Goal: Information Seeking & Learning: Learn about a topic

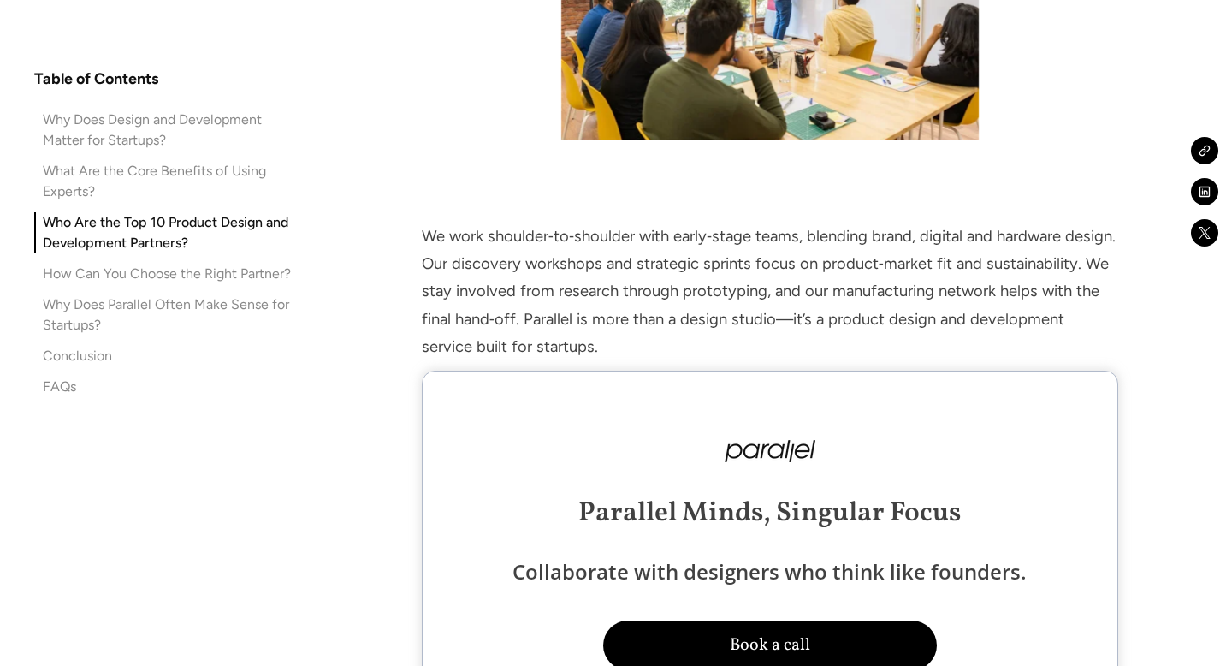
scroll to position [3939, 0]
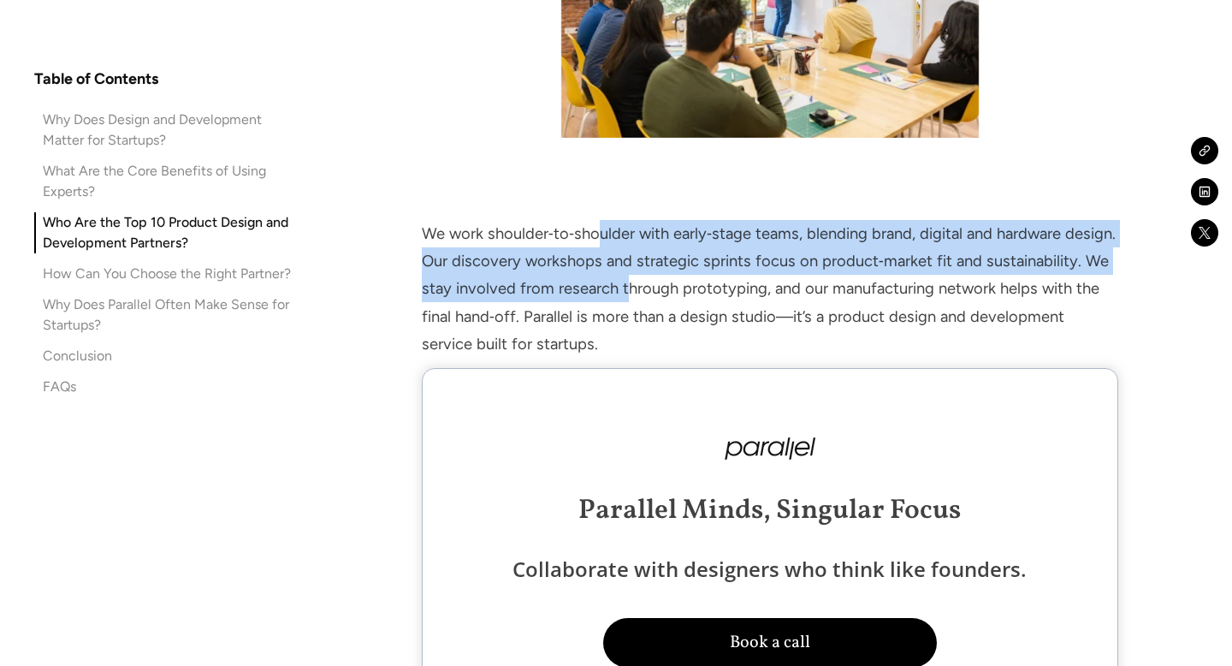
drag, startPoint x: 604, startPoint y: 236, endPoint x: 628, endPoint y: 278, distance: 48.3
click at [628, 278] on p "We work shoulder‑to‑shoulder with early‑stage teams, blending brand, digital an…" at bounding box center [770, 289] width 696 height 138
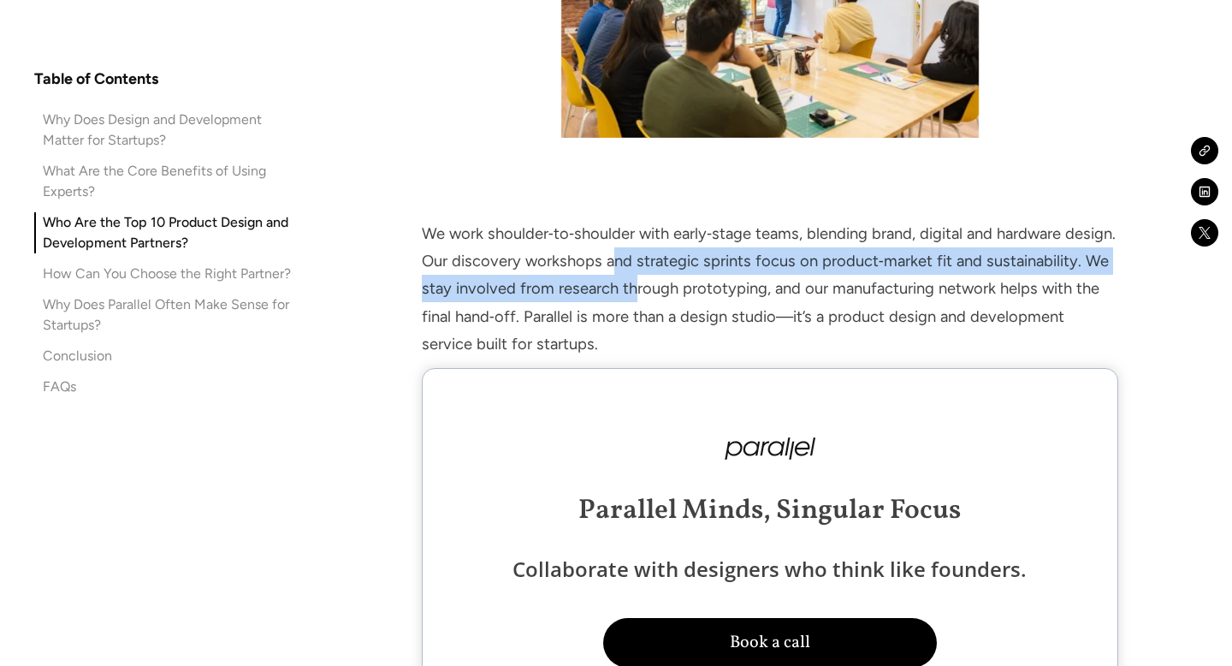
drag, startPoint x: 613, startPoint y: 262, endPoint x: 631, endPoint y: 281, distance: 25.4
click at [631, 281] on p "We work shoulder‑to‑shoulder with early‑stage teams, blending brand, digital an…" at bounding box center [770, 289] width 696 height 138
drag, startPoint x: 607, startPoint y: 258, endPoint x: 665, endPoint y: 300, distance: 72.2
click at [665, 301] on p "We work shoulder‑to‑shoulder with early‑stage teams, blending brand, digital an…" at bounding box center [770, 289] width 696 height 138
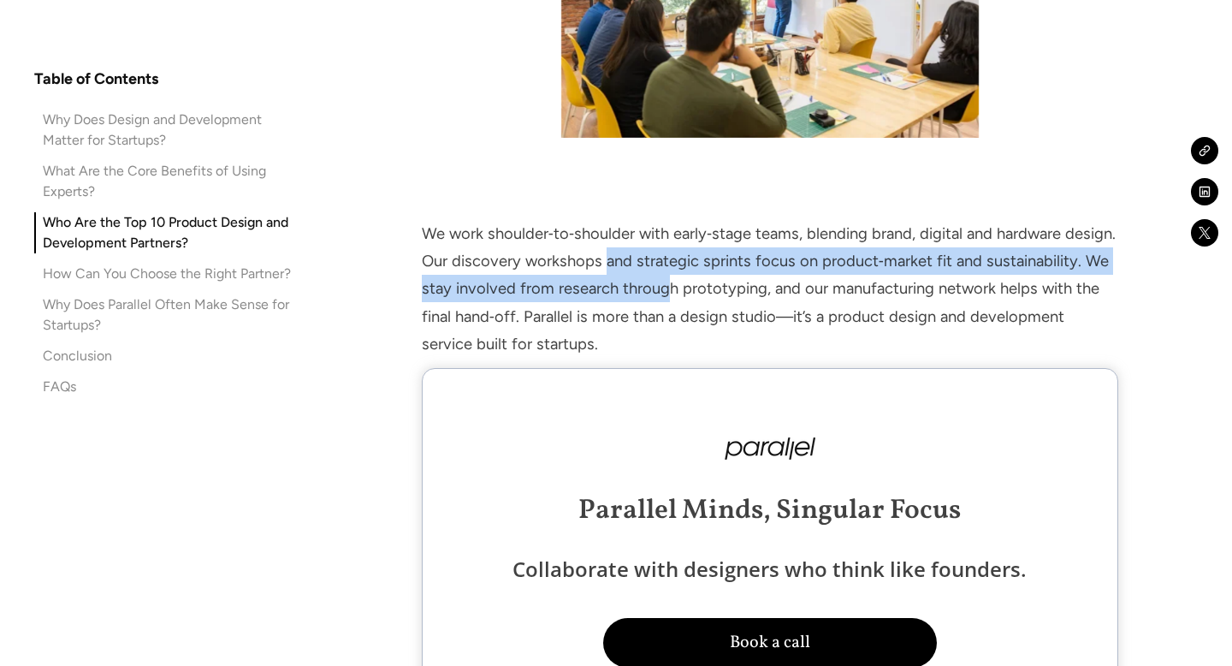
click at [665, 300] on p "We work shoulder‑to‑shoulder with early‑stage teams, blending brand, digital an…" at bounding box center [770, 289] width 696 height 138
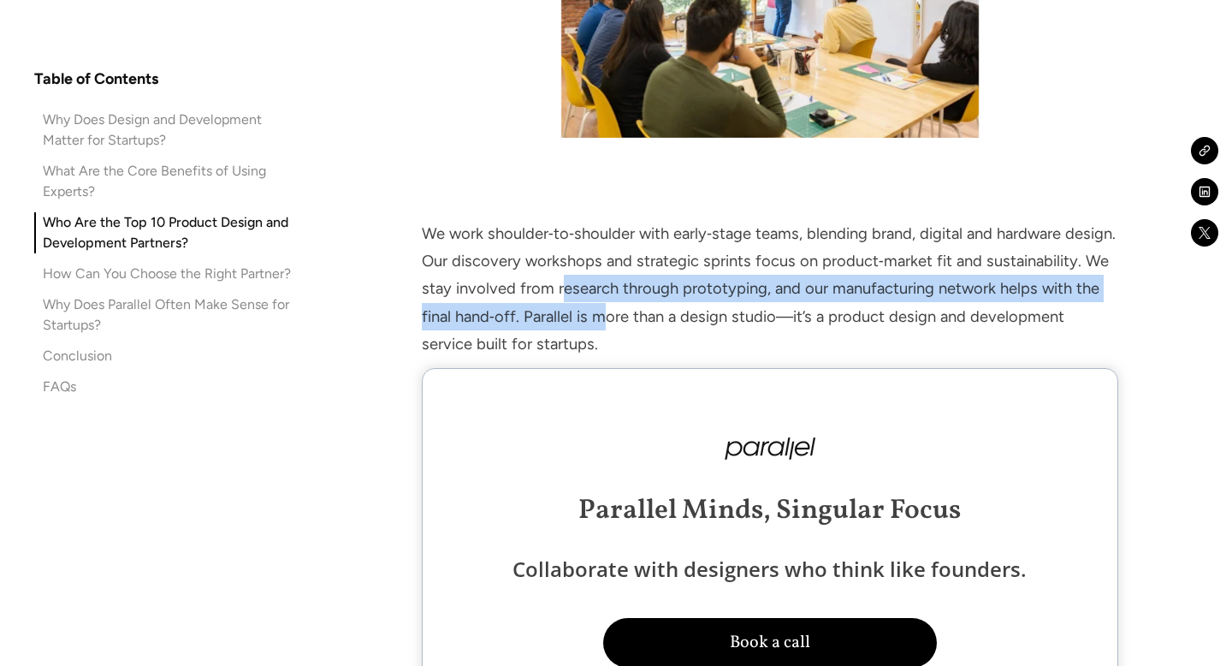
drag, startPoint x: 559, startPoint y: 283, endPoint x: 601, endPoint y: 311, distance: 50.5
click at [601, 311] on p "We work shoulder‑to‑shoulder with early‑stage teams, blending brand, digital an…" at bounding box center [770, 289] width 696 height 138
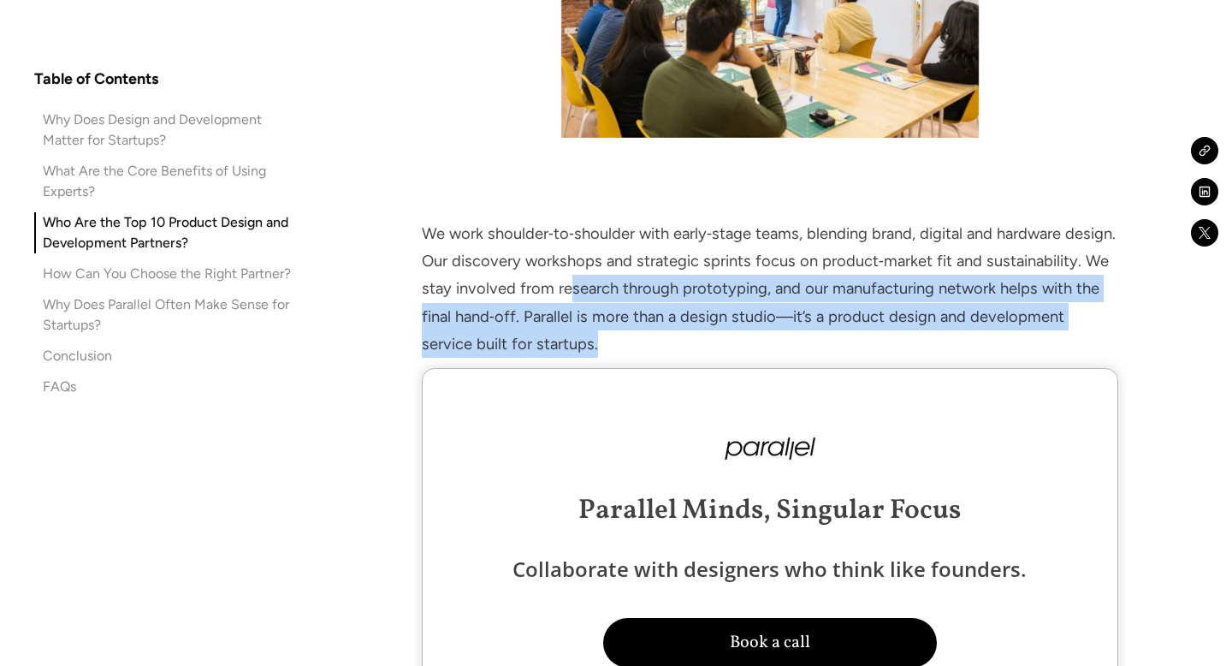
drag, startPoint x: 577, startPoint y: 353, endPoint x: 570, endPoint y: 285, distance: 68.9
click at [570, 285] on p "We work shoulder‑to‑shoulder with early‑stage teams, blending brand, digital an…" at bounding box center [770, 289] width 696 height 138
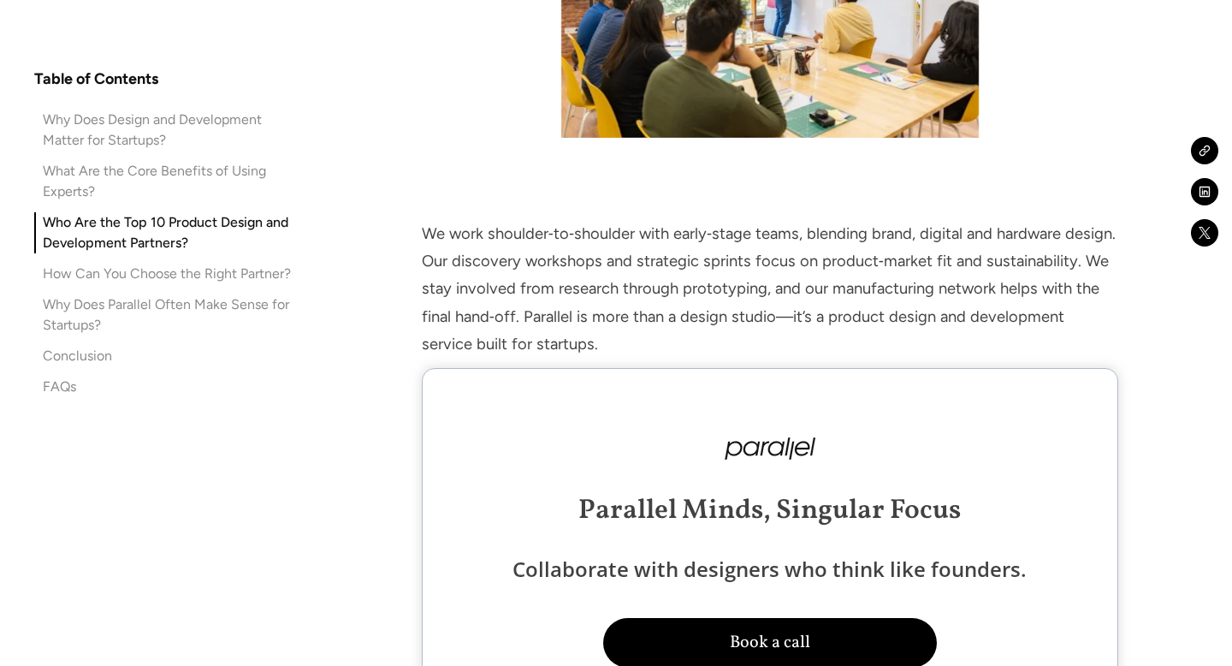
click at [203, 128] on div "Why Does Design and Development Matter for Startups?" at bounding box center [174, 130] width 262 height 41
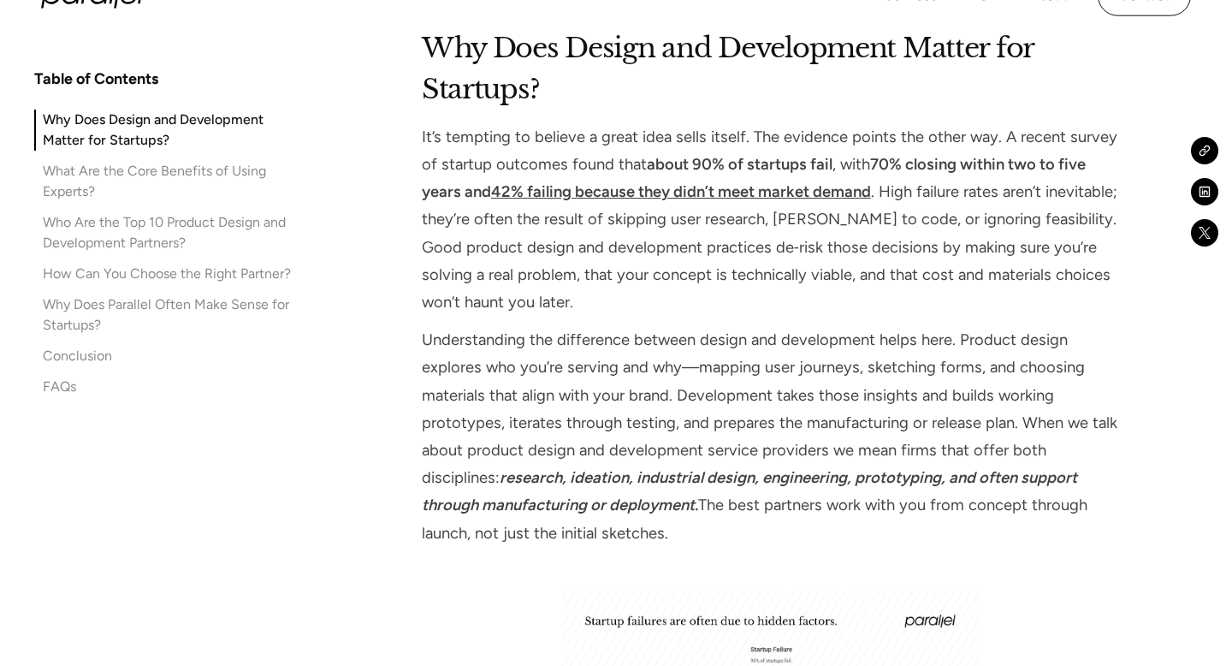
scroll to position [1413, 0]
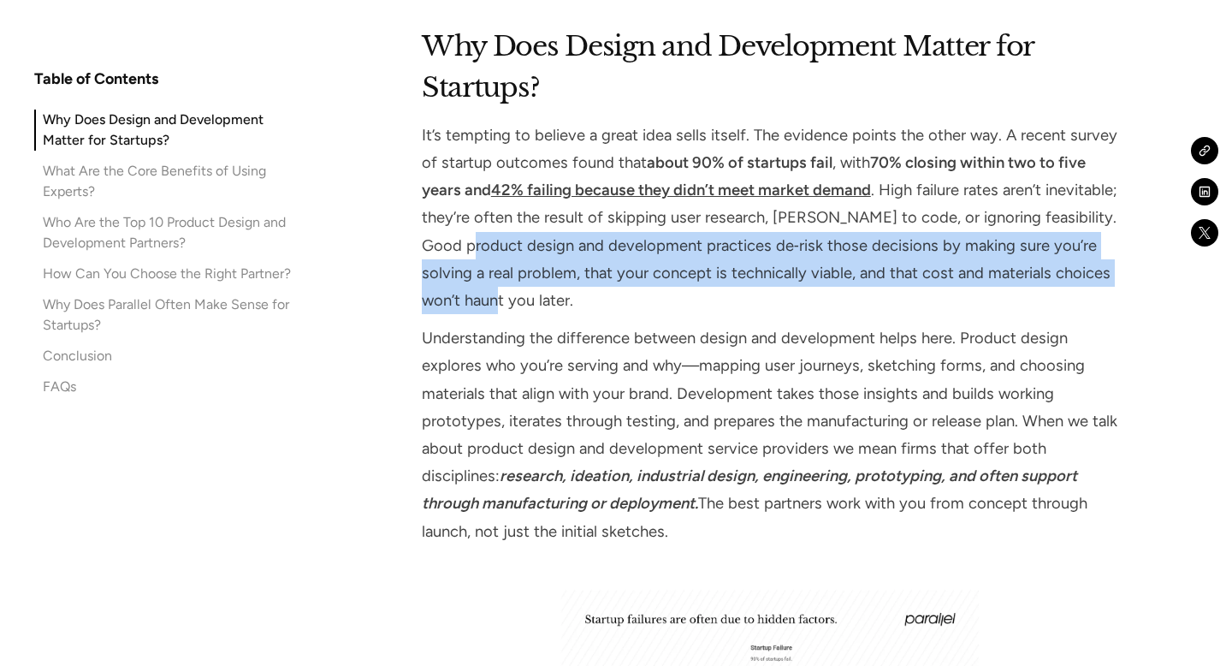
drag, startPoint x: 519, startPoint y: 245, endPoint x: 539, endPoint y: 305, distance: 63.9
click at [539, 305] on p "It’s tempting to believe a great idea sells itself. The evidence points the oth…" at bounding box center [770, 217] width 696 height 192
click at [538, 305] on p "It’s tempting to believe a great idea sells itself. The evidence points the oth…" at bounding box center [770, 217] width 696 height 192
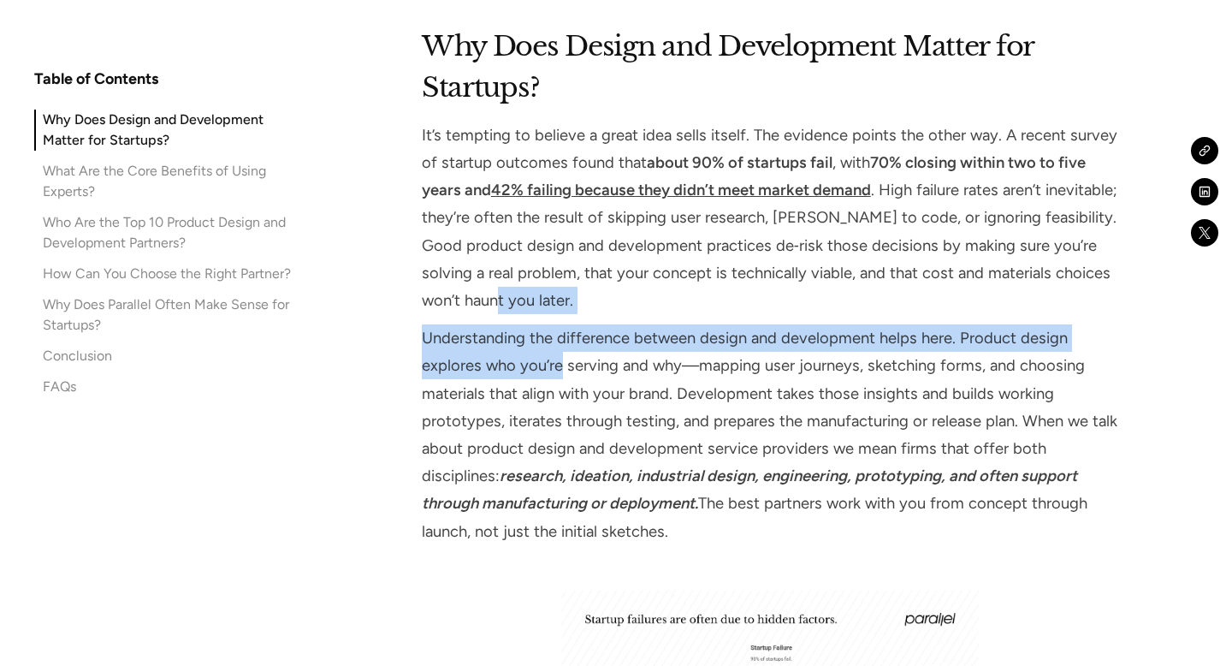
drag, startPoint x: 538, startPoint y: 305, endPoint x: 547, endPoint y: 364, distance: 59.6
click at [548, 365] on div "Why Does Design and Development Matter for Startups? It’s tempting to believe a…" at bounding box center [770, 432] width 696 height 813
click at [547, 364] on p "Understanding the difference between design and development helps here. Product…" at bounding box center [770, 434] width 696 height 221
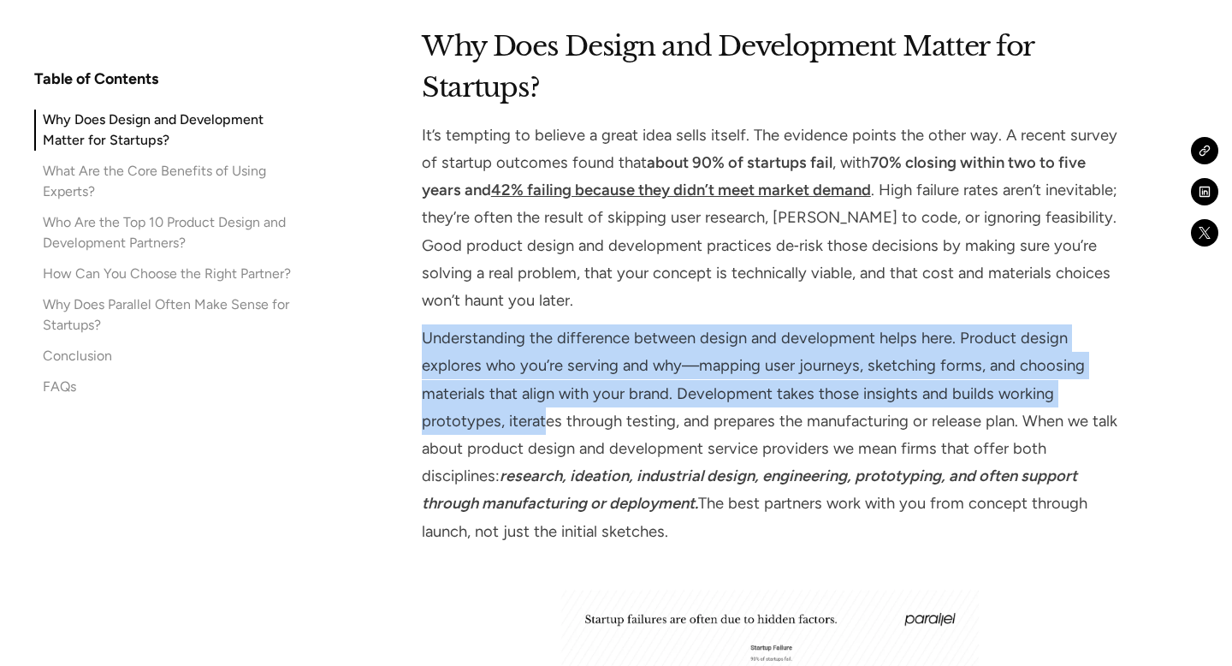
drag, startPoint x: 519, startPoint y: 317, endPoint x: 546, endPoint y: 427, distance: 112.7
click at [547, 428] on div "Why Does Design and Development Matter for Startups? It’s tempting to believe a…" at bounding box center [770, 432] width 696 height 813
click at [546, 427] on p "Understanding the difference between design and development helps here. Product…" at bounding box center [770, 434] width 696 height 221
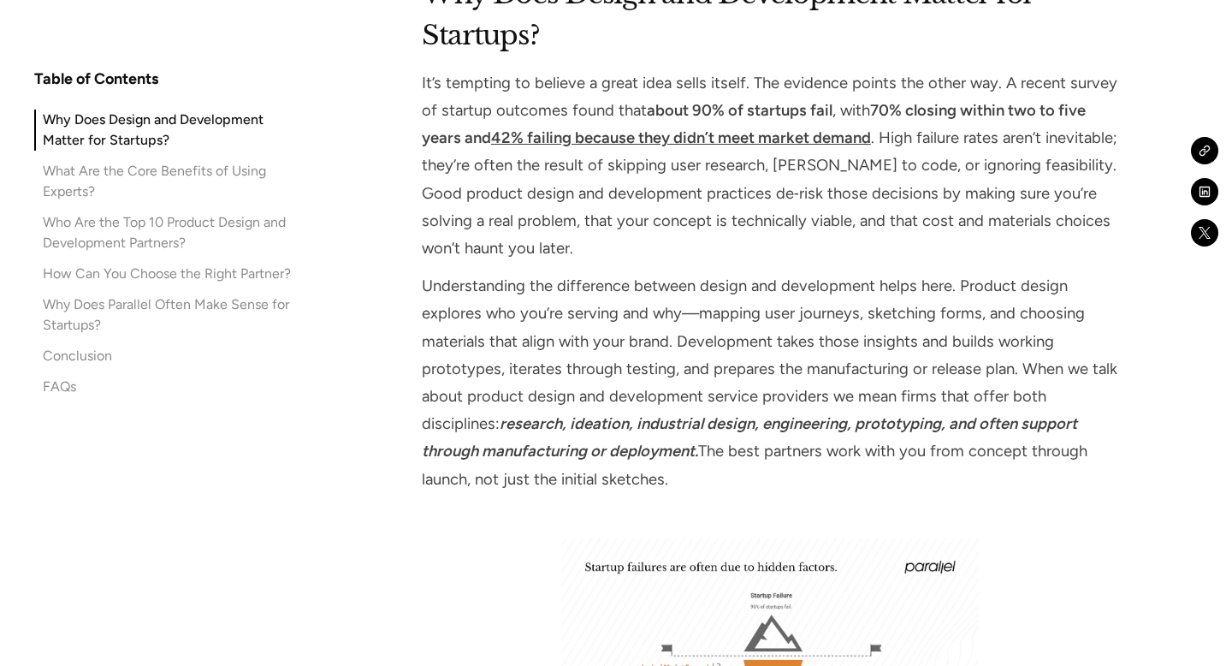
scroll to position [1571, 0]
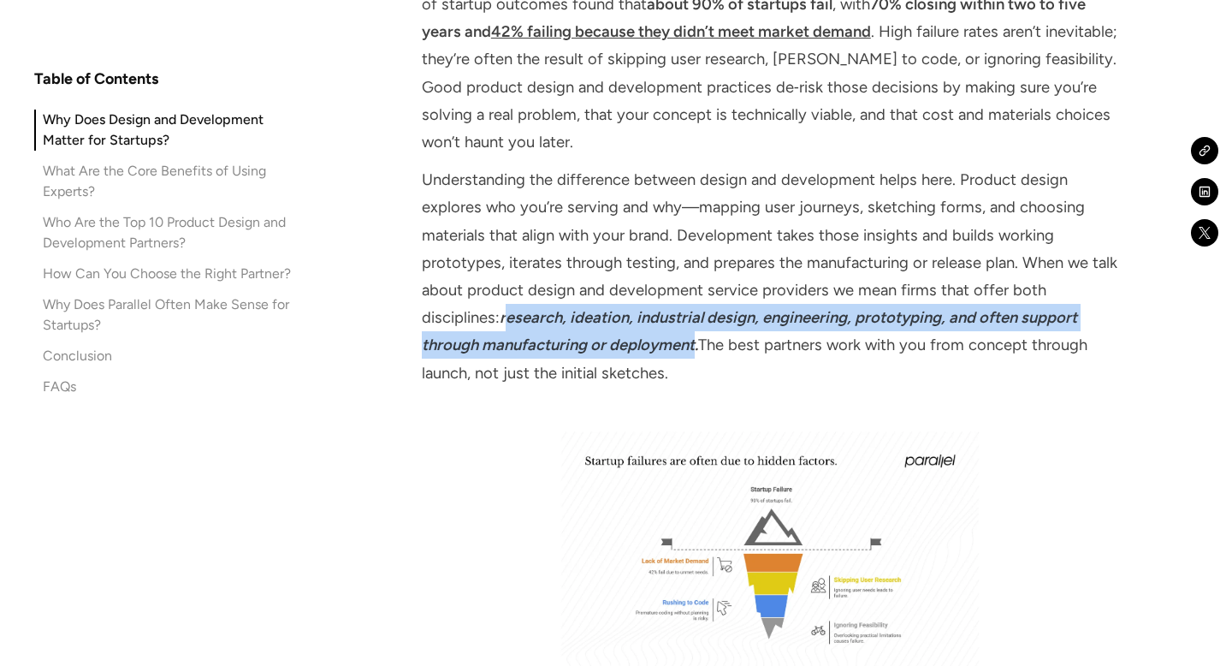
drag, startPoint x: 507, startPoint y: 311, endPoint x: 697, endPoint y: 338, distance: 191.9
click at [697, 338] on em "research, ideation, industrial design, engineering, prototyping, and often supp…" at bounding box center [749, 331] width 655 height 46
copy em "esearch, ideation, industrial design, engineering, prototyping, and often suppo…"
click at [702, 347] on p "Understanding the difference between design and development helps here. Product…" at bounding box center [770, 276] width 696 height 221
copy p "esearch, ideation, industrial design, engineering, prototyping, and often suppo…"
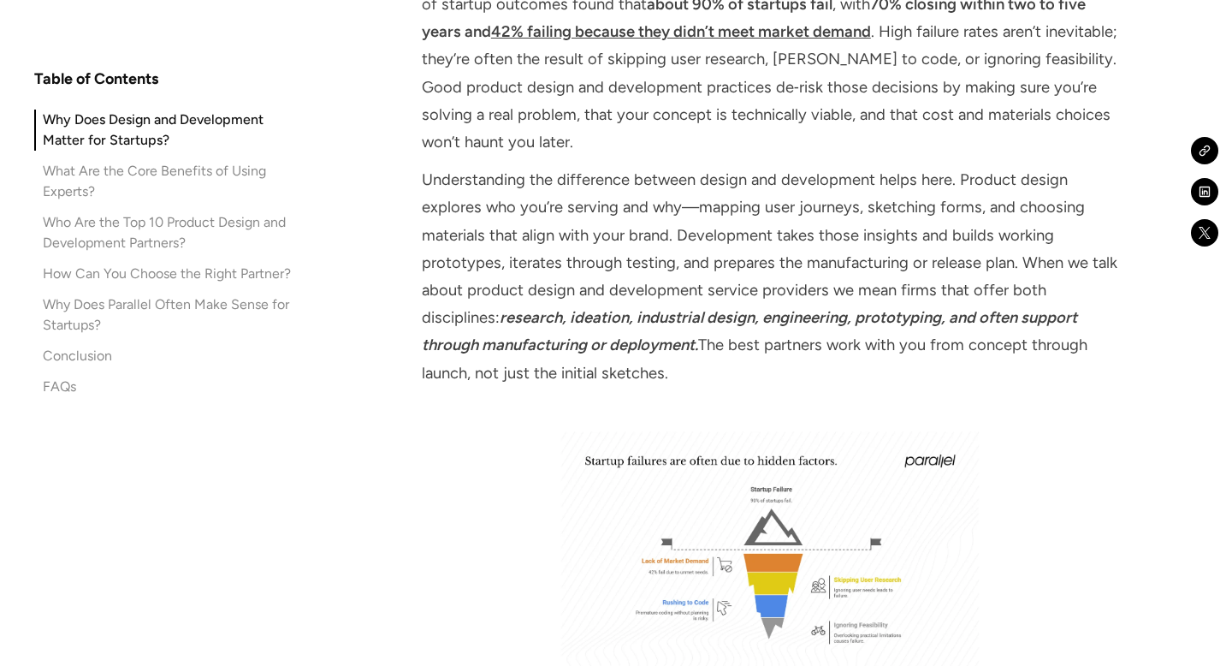
click at [512, 319] on em "research, ideation, industrial design, engineering, prototyping, and often supp…" at bounding box center [749, 331] width 655 height 46
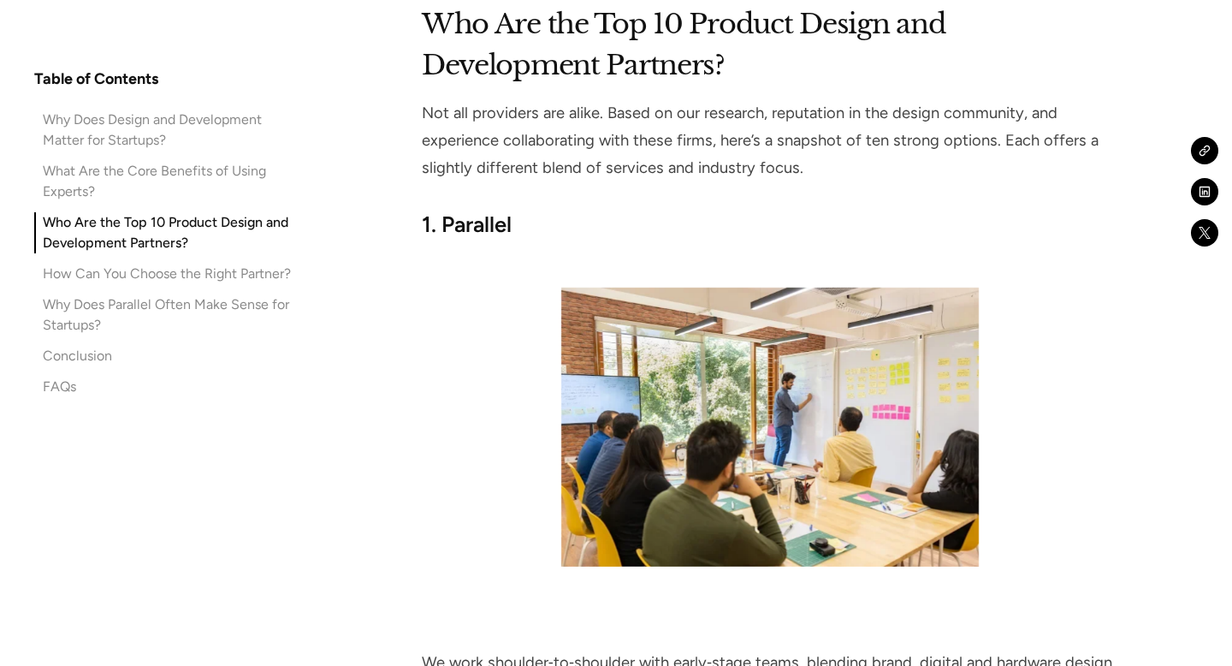
scroll to position [3616, 0]
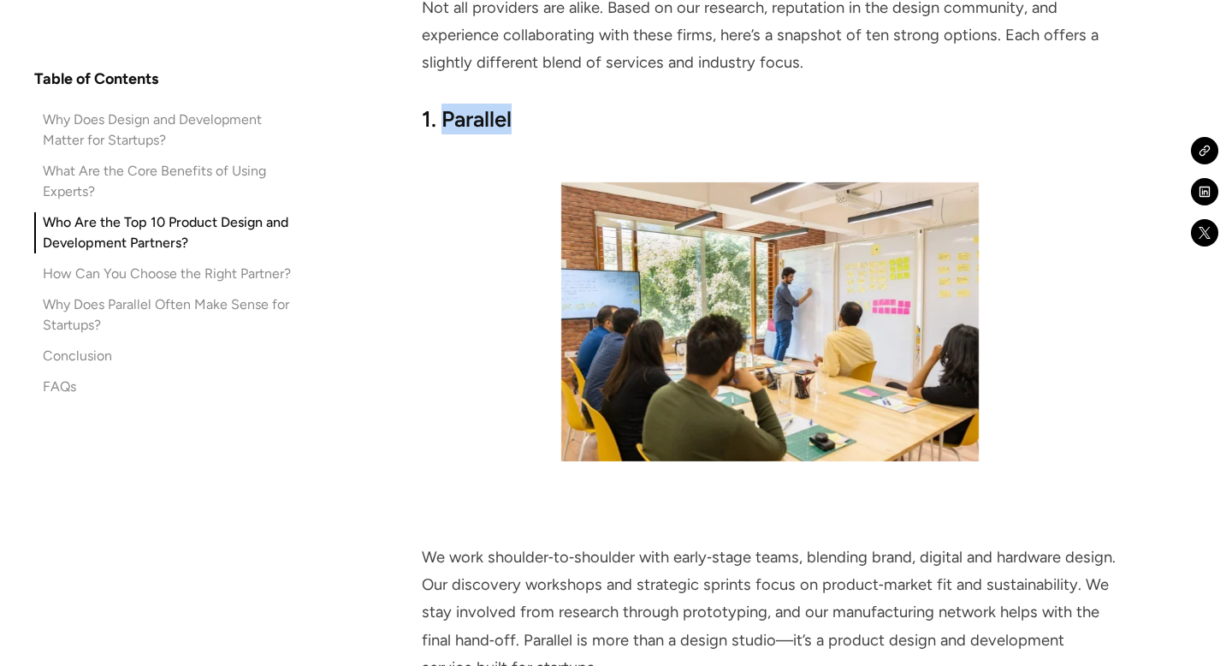
drag, startPoint x: 445, startPoint y: 121, endPoint x: 549, endPoint y: 121, distance: 104.4
click at [549, 121] on h3 "1. Parallel" at bounding box center [770, 119] width 696 height 31
copy strong "Parallel"
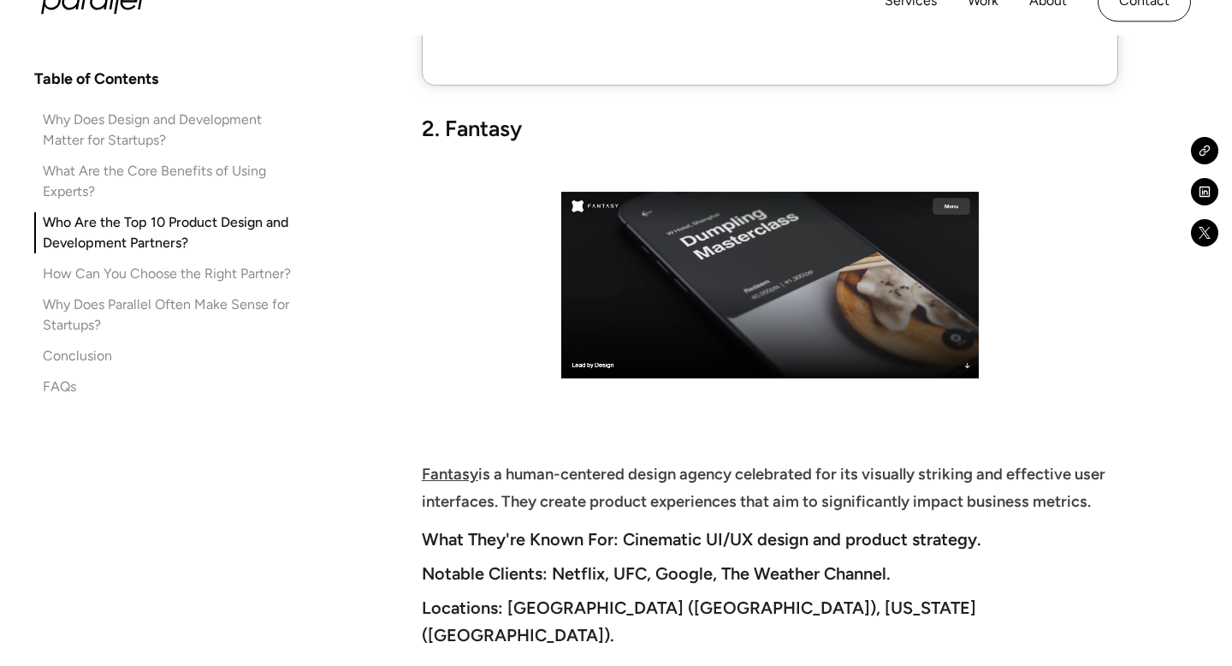
scroll to position [4374, 0]
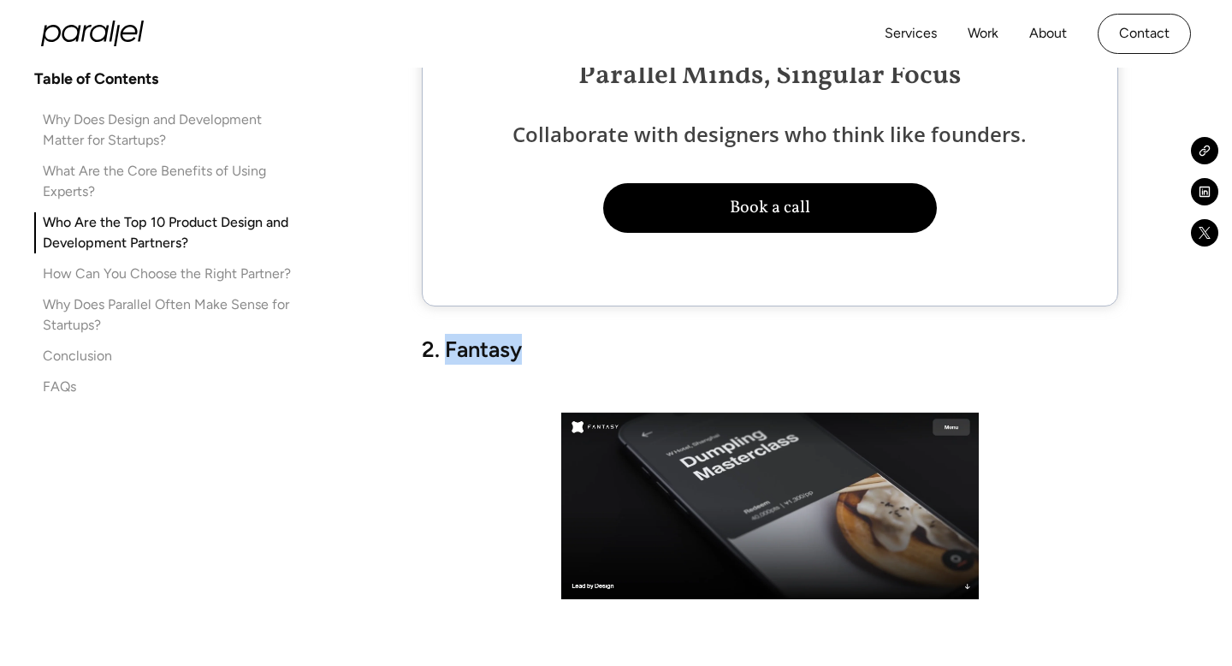
drag, startPoint x: 447, startPoint y: 340, endPoint x: 572, endPoint y: 339, distance: 125.8
click at [572, 340] on h3 "2. Fantasy" at bounding box center [770, 349] width 696 height 31
copy strong "Fantasy"
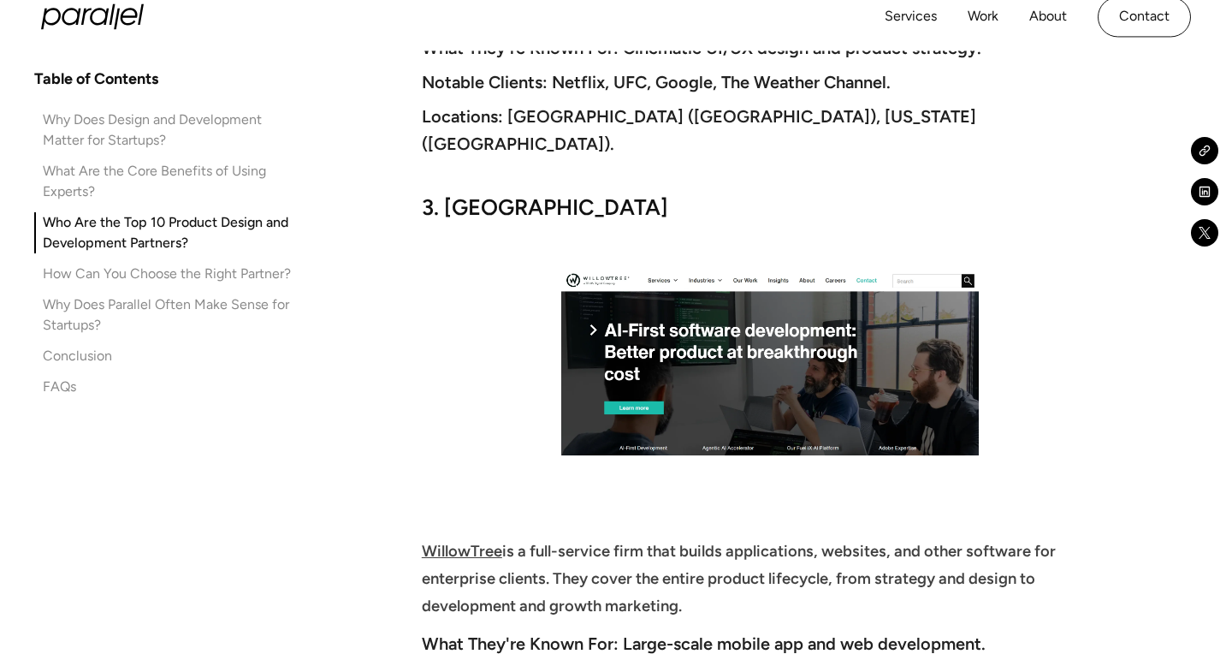
scroll to position [4957, 0]
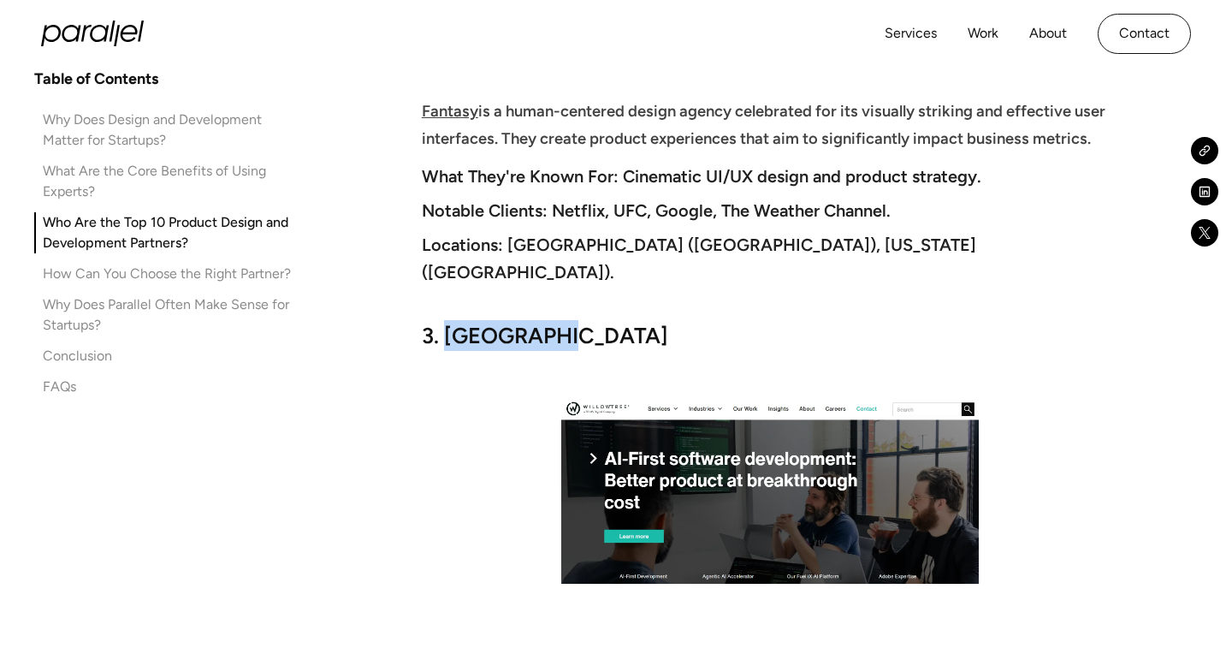
drag, startPoint x: 446, startPoint y: 311, endPoint x: 564, endPoint y: 312, distance: 118.1
click at [564, 320] on h3 "3. [GEOGRAPHIC_DATA]" at bounding box center [770, 335] width 696 height 31
copy strong "WillowTree"
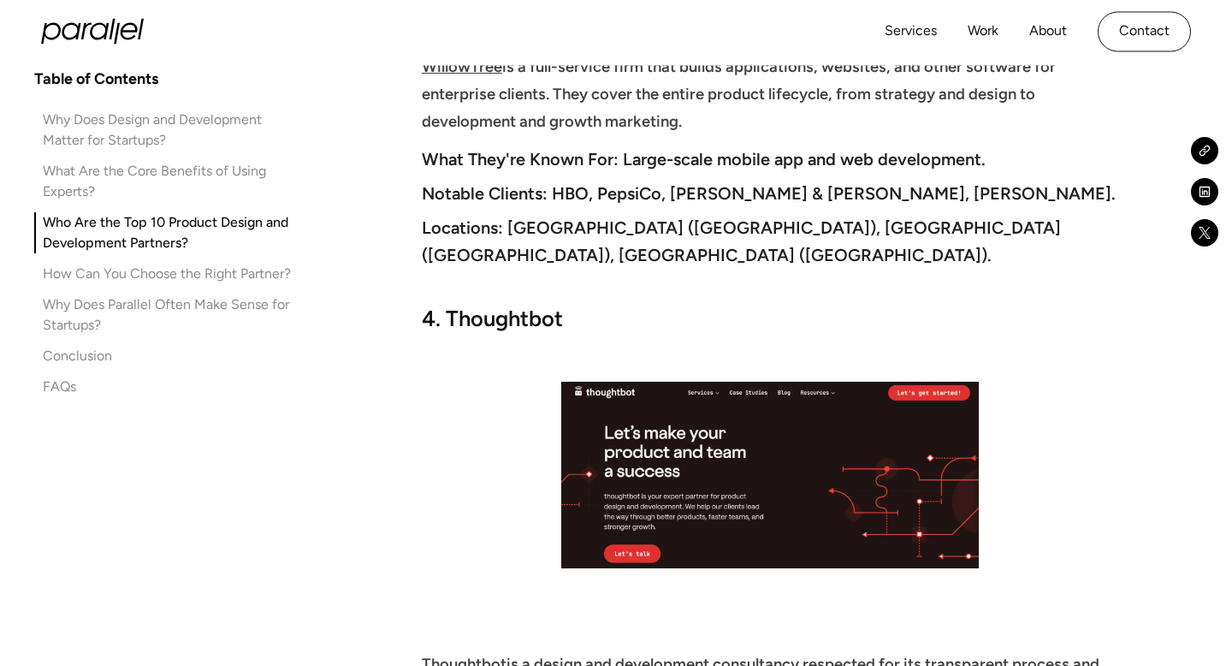
scroll to position [5513, 0]
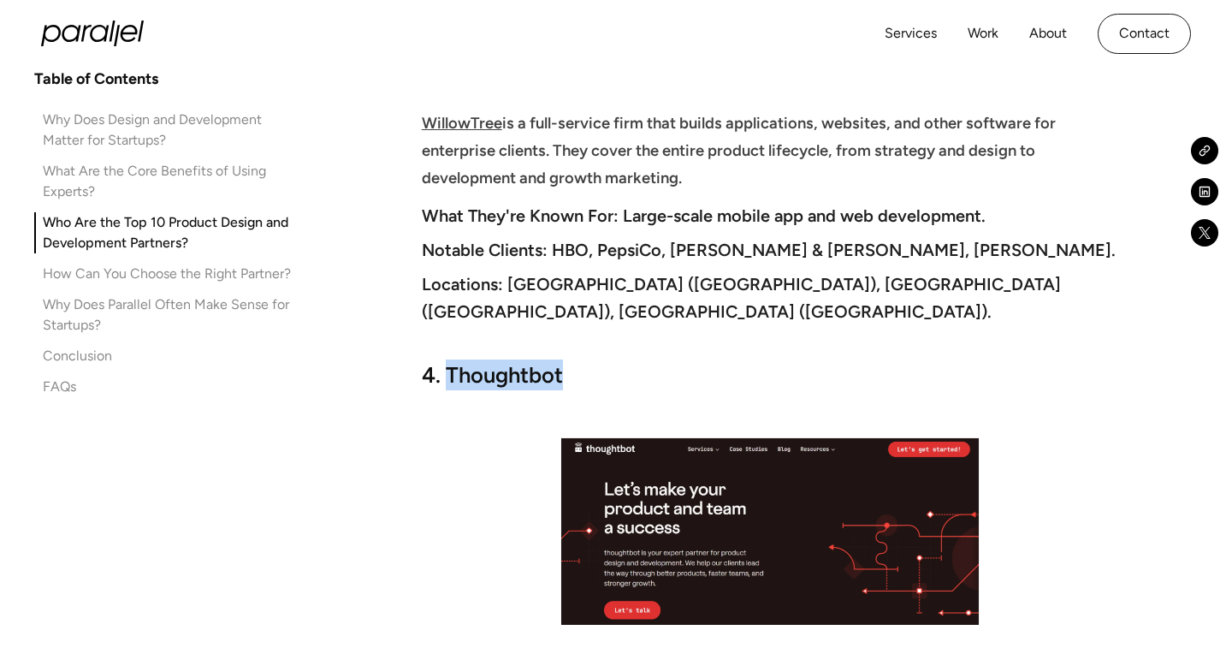
drag, startPoint x: 449, startPoint y: 318, endPoint x: 587, endPoint y: 318, distance: 137.7
click at [588, 359] on h3 "4. Thoughtbot" at bounding box center [770, 374] width 696 height 31
copy strong "Thoughtbot"
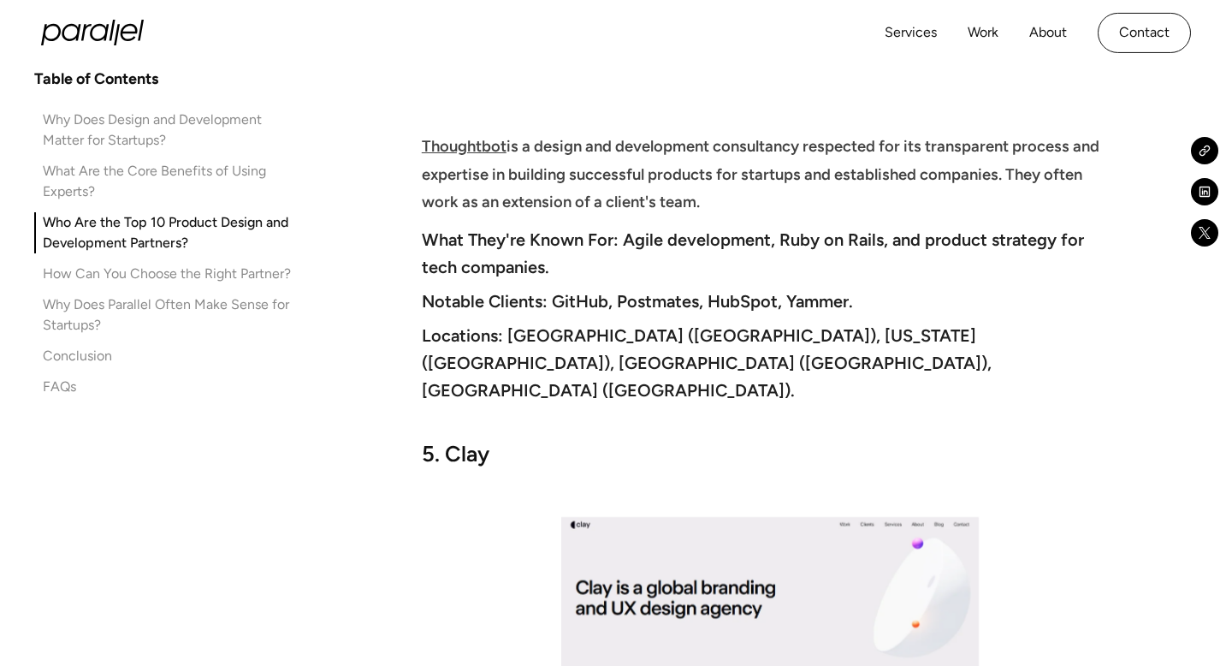
scroll to position [6080, 0]
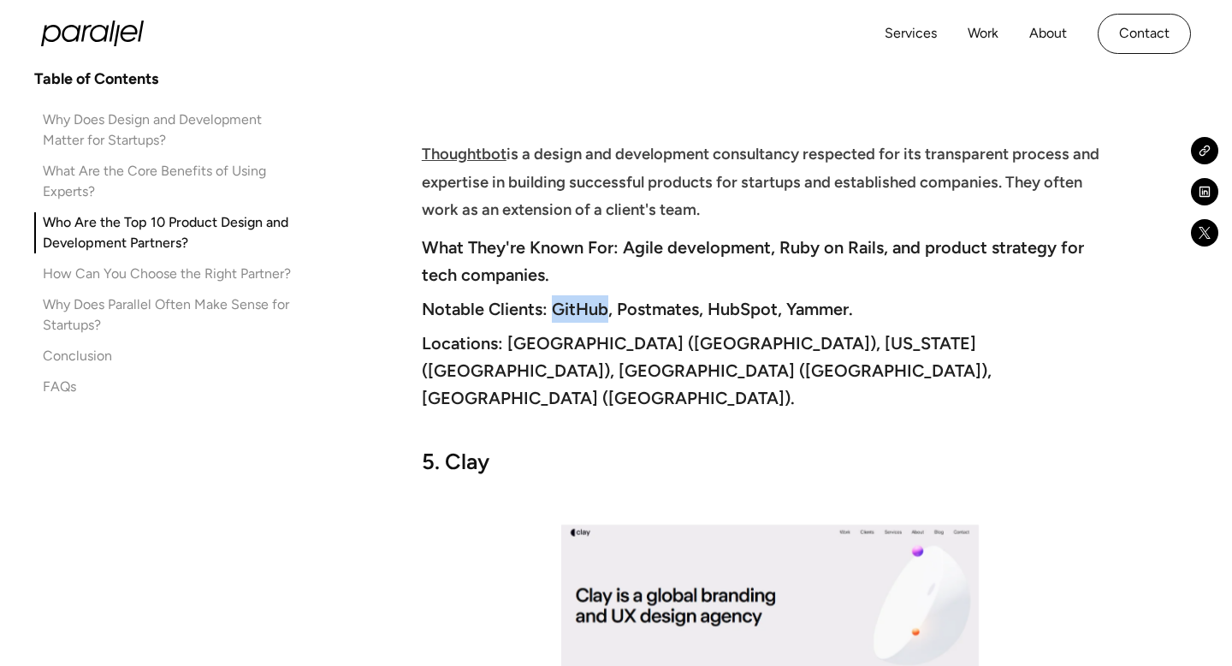
drag, startPoint x: 554, startPoint y: 253, endPoint x: 606, endPoint y: 254, distance: 52.2
click at [606, 299] on strong "Notable Clients: GitHub, Postmates, HubSpot, Yammer." at bounding box center [637, 309] width 431 height 21
copy strong "GitHub"
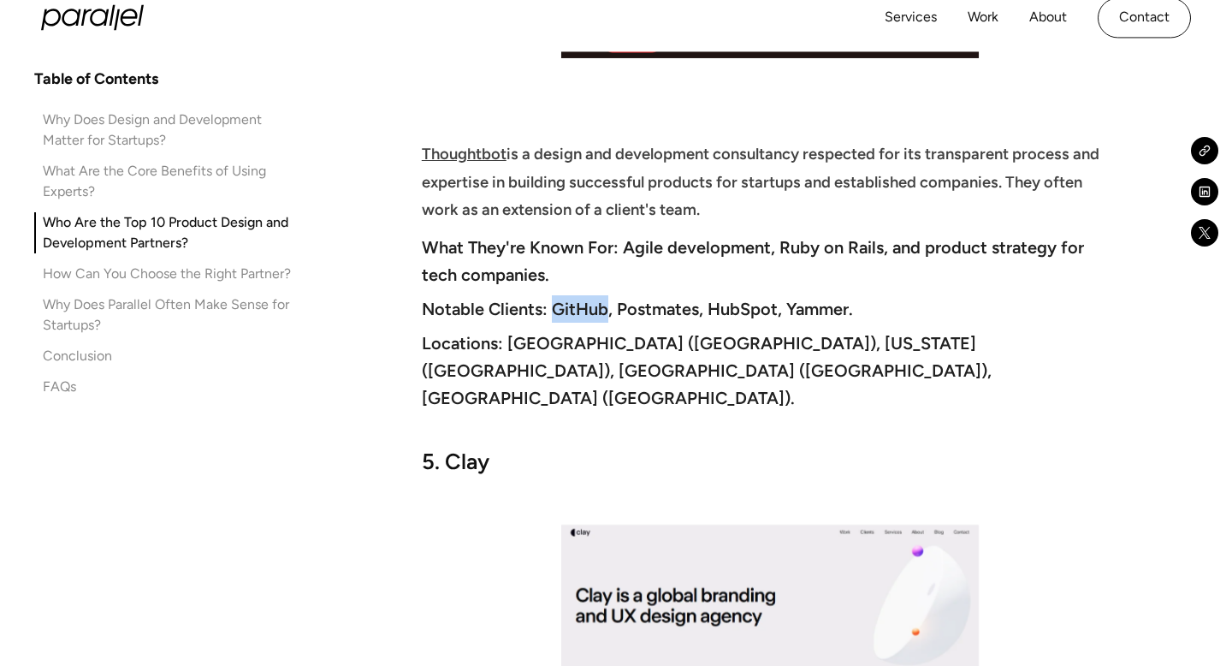
scroll to position [6725, 0]
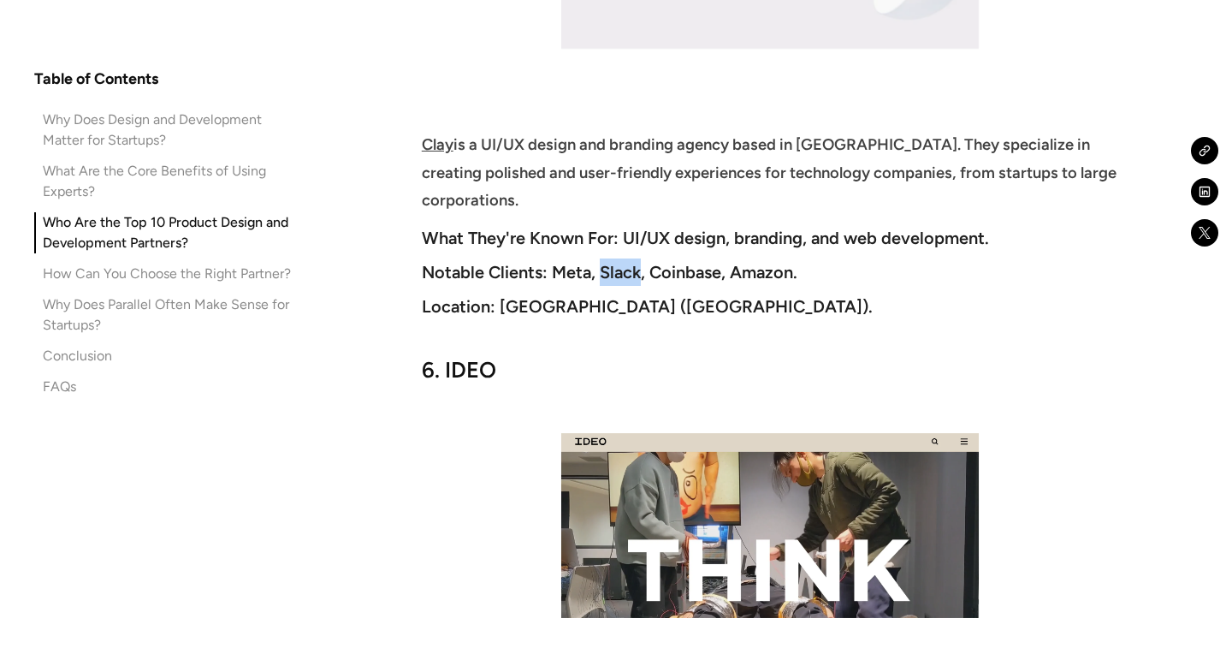
drag, startPoint x: 599, startPoint y: 157, endPoint x: 639, endPoint y: 159, distance: 40.2
click at [639, 262] on strong "Notable Clients: Meta, Slack, Coinbase, Amazon." at bounding box center [610, 272] width 376 height 21
copy strong "Slack"
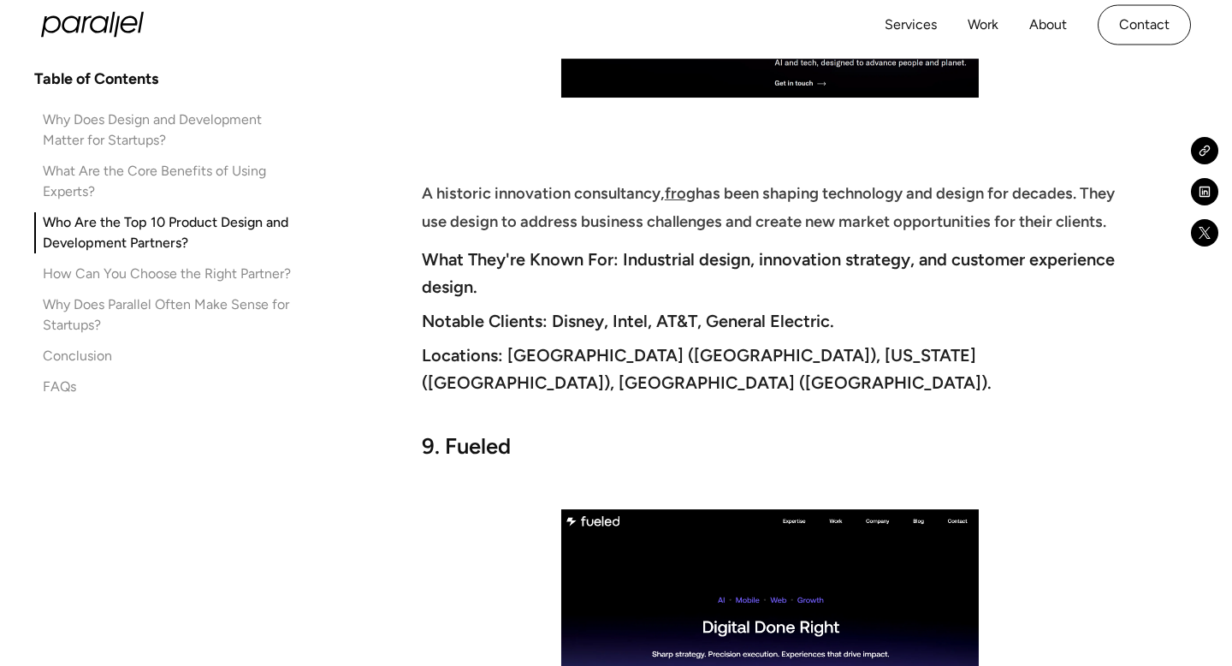
scroll to position [8355, 0]
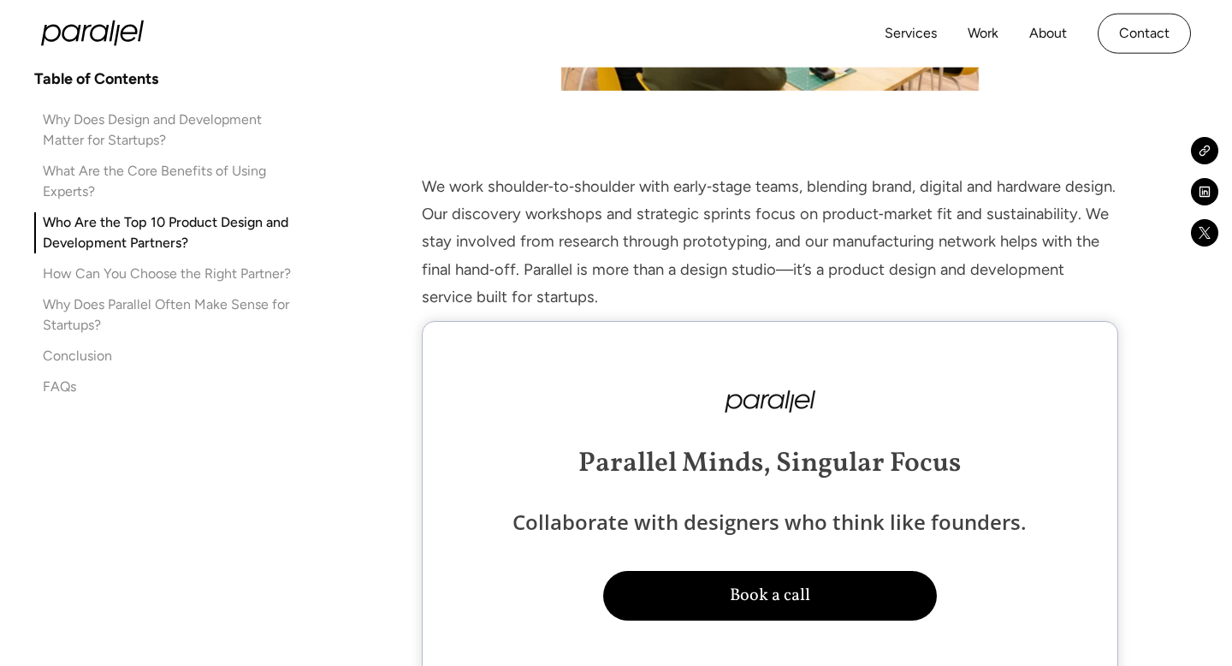
scroll to position [3956, 0]
